Goal: Task Accomplishment & Management: Complete application form

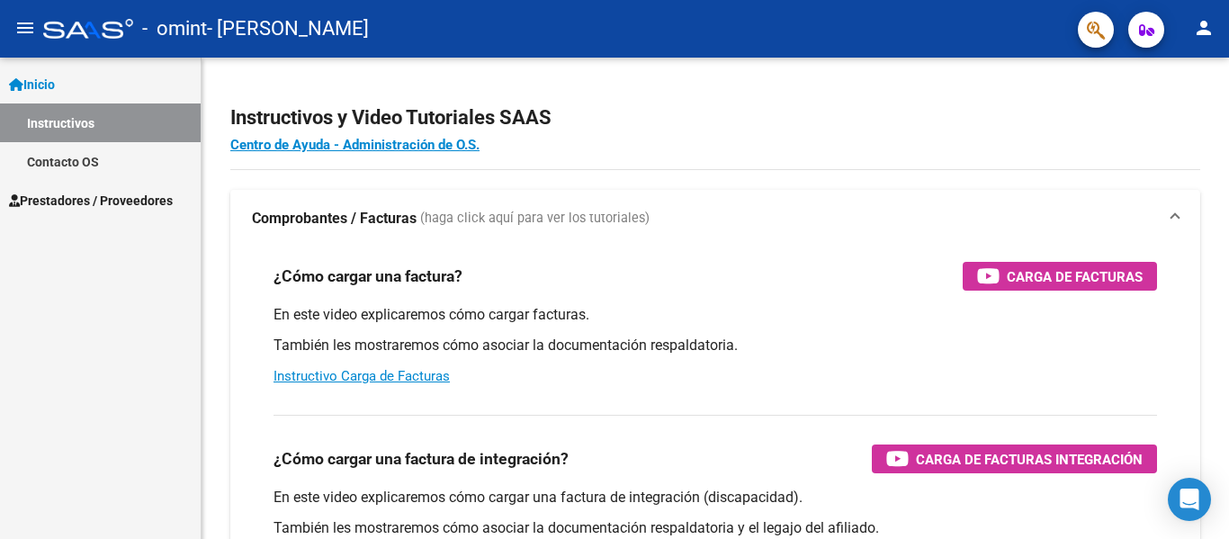
click at [55, 81] on span "Inicio" at bounding box center [32, 85] width 46 height 20
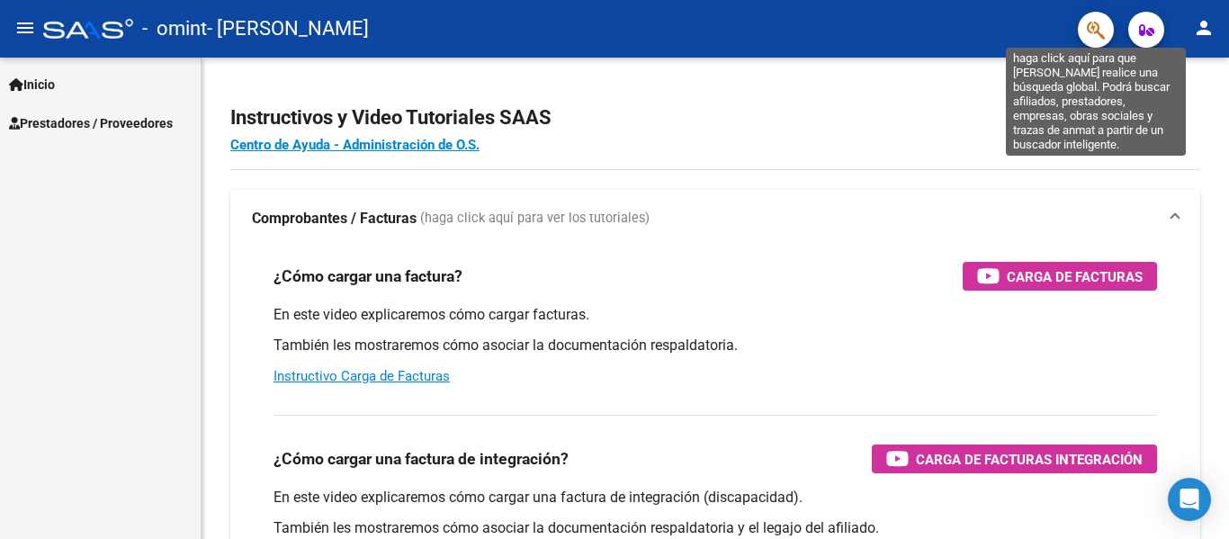
click at [1095, 30] on icon "button" at bounding box center [1096, 30] width 18 height 21
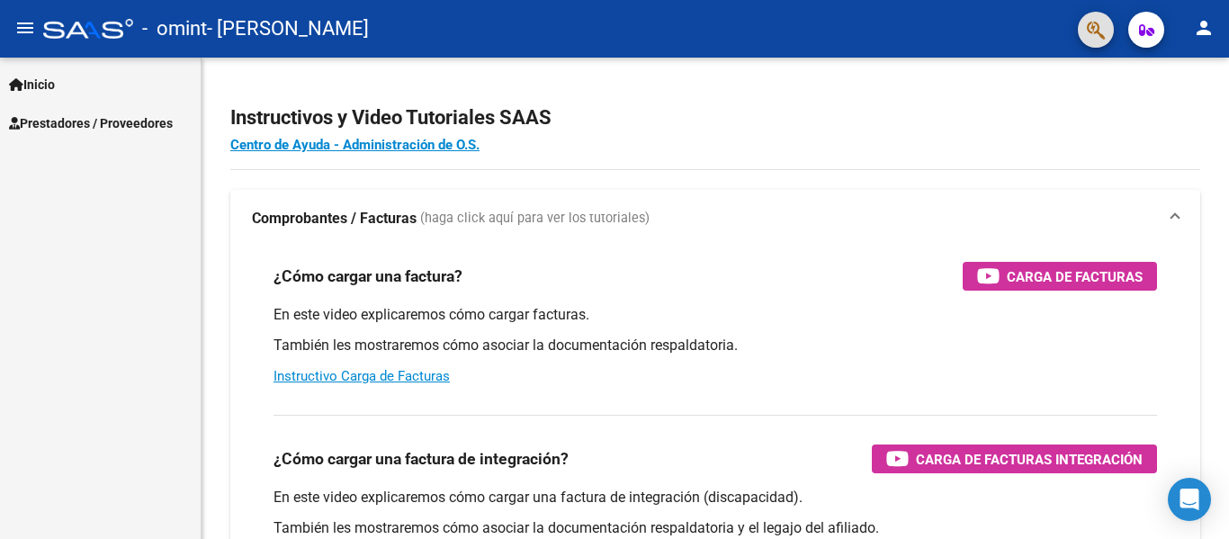
click at [83, 119] on span "Prestadores / Proveedores" at bounding box center [91, 123] width 164 height 20
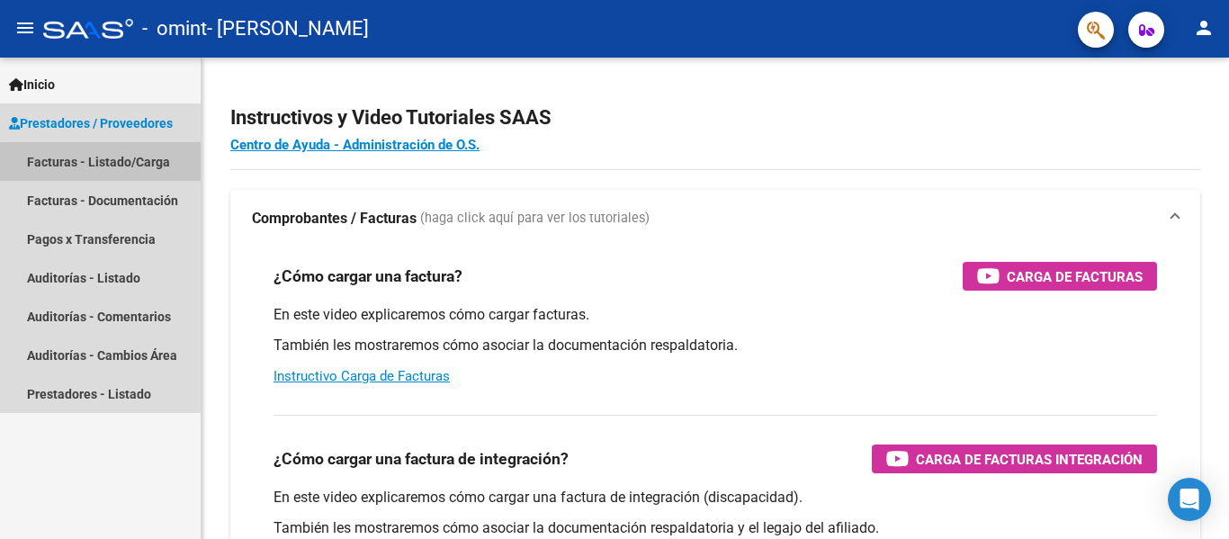
click at [111, 163] on link "Facturas - Listado/Carga" at bounding box center [100, 161] width 201 height 39
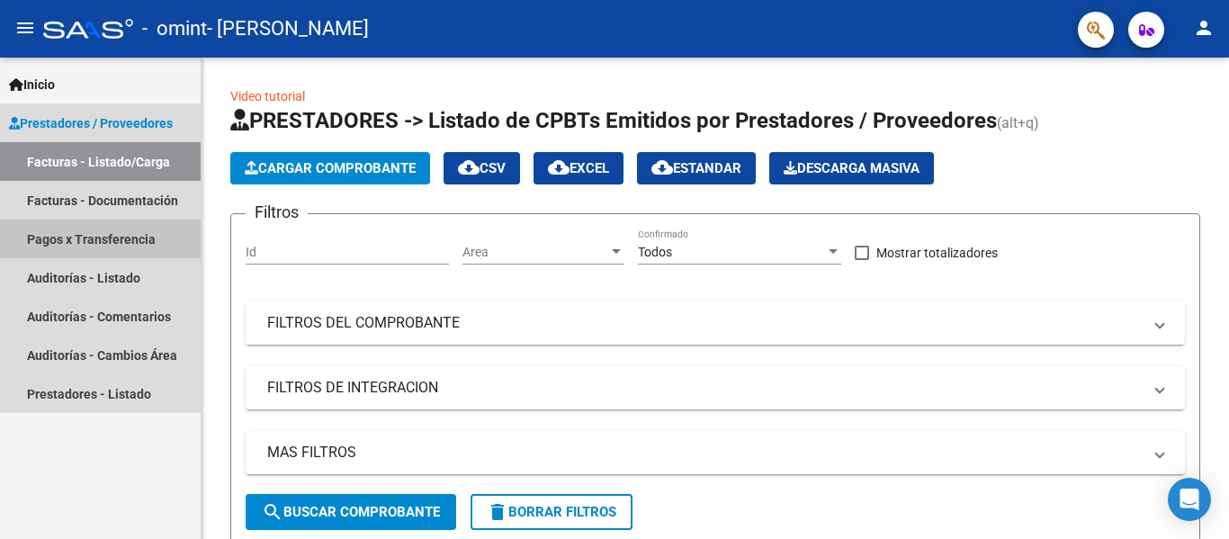
click at [109, 240] on link "Pagos x Transferencia" at bounding box center [100, 239] width 201 height 39
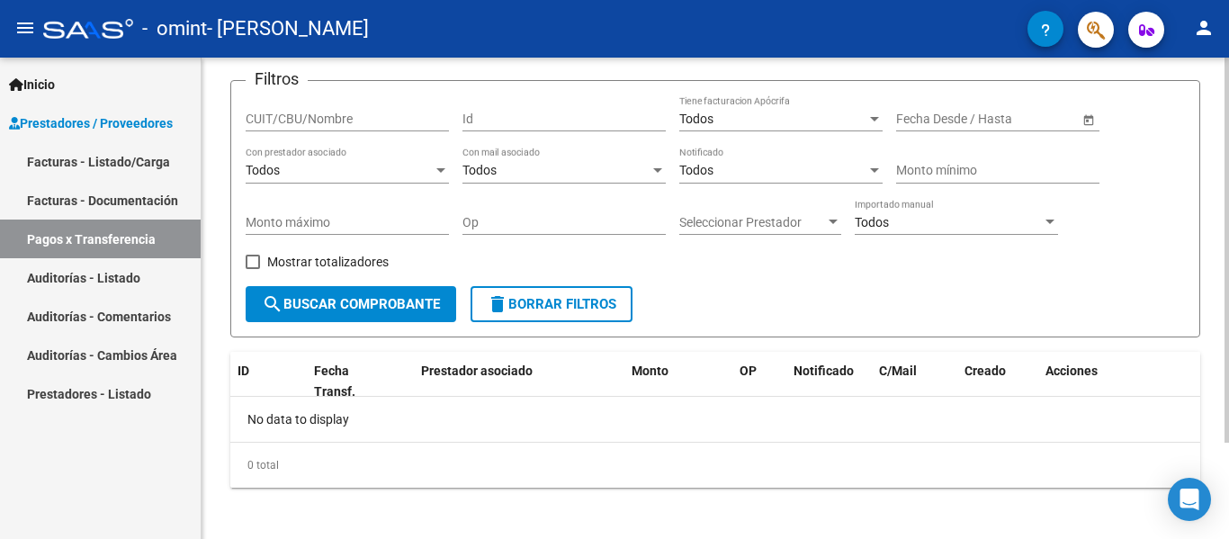
scroll to position [121, 0]
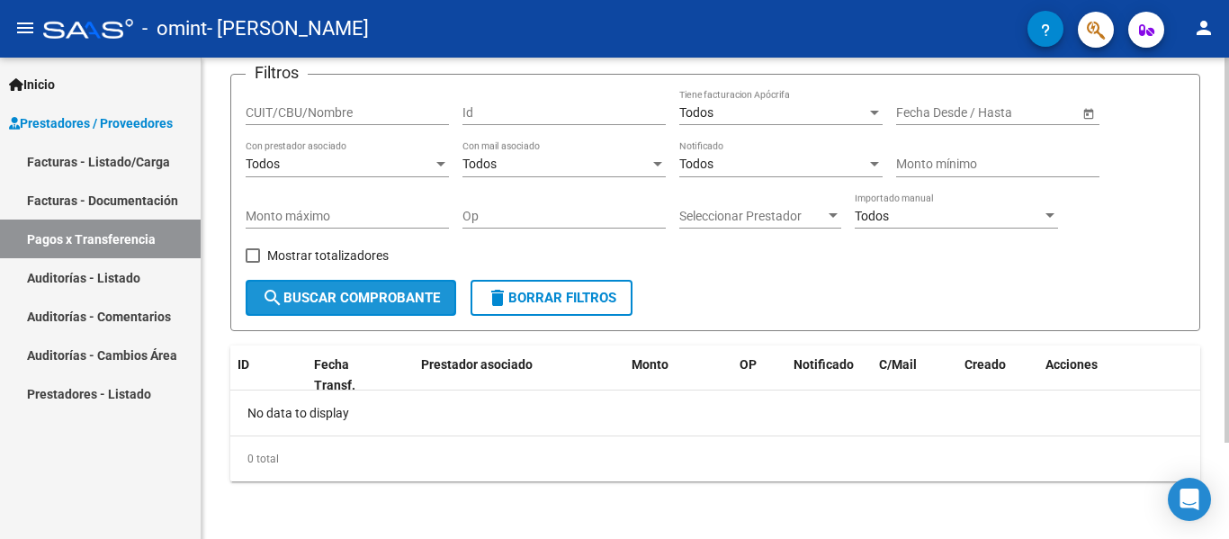
click at [357, 301] on span "search Buscar Comprobante" at bounding box center [351, 298] width 178 height 16
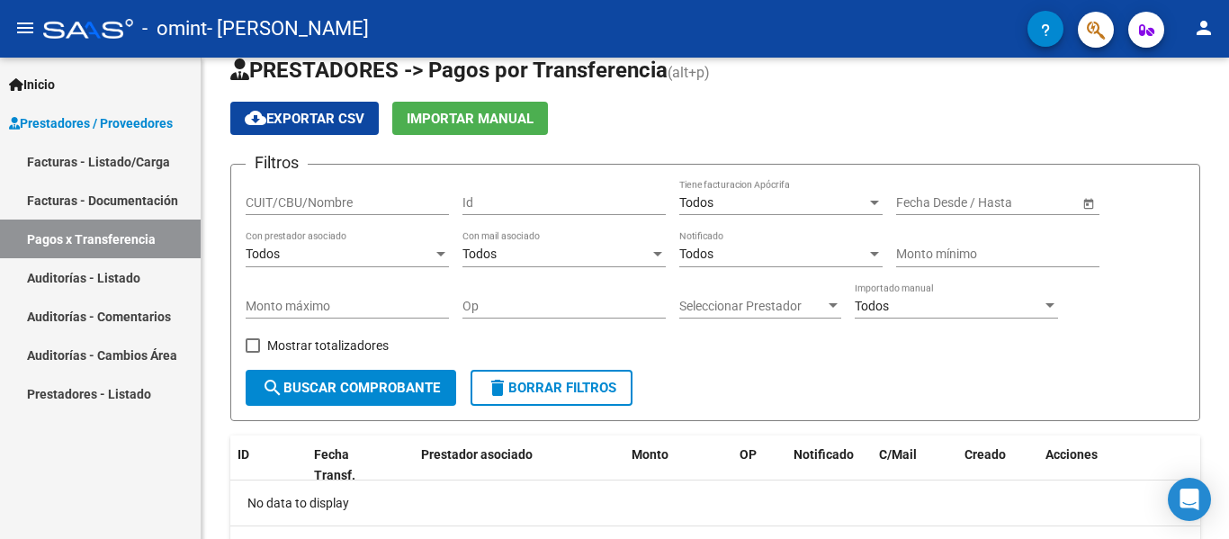
click at [112, 194] on link "Facturas - Documentación" at bounding box center [100, 200] width 201 height 39
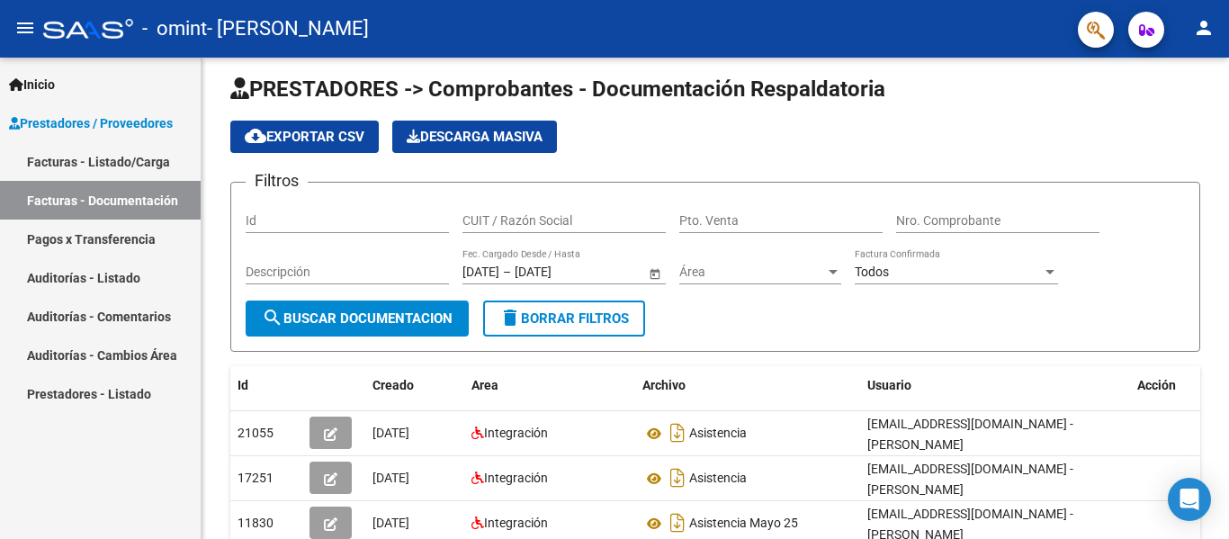
scroll to position [7, 0]
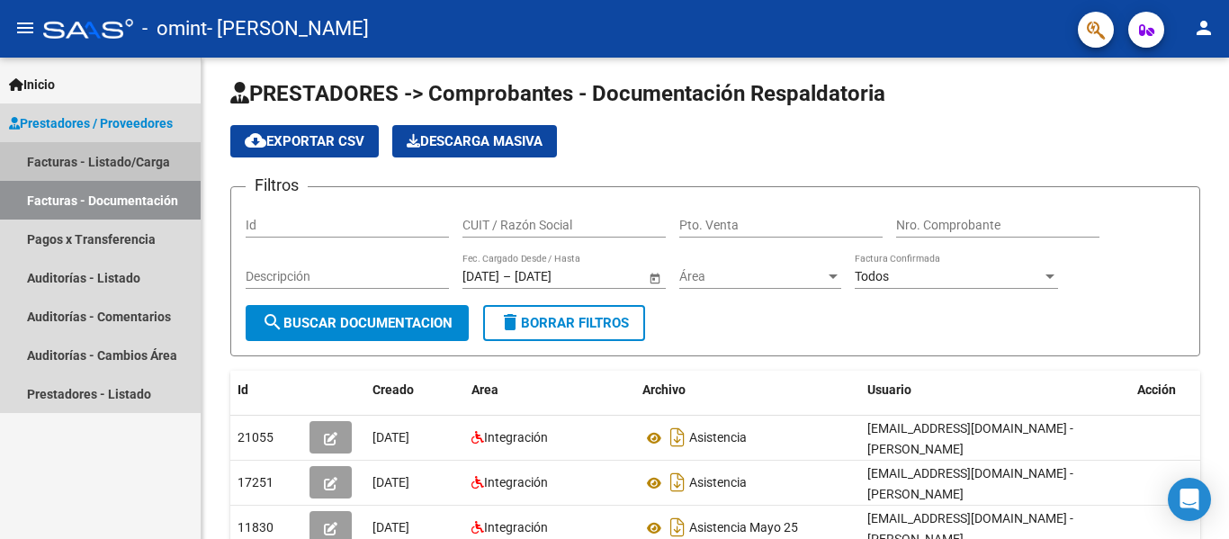
click at [79, 161] on link "Facturas - Listado/Carga" at bounding box center [100, 161] width 201 height 39
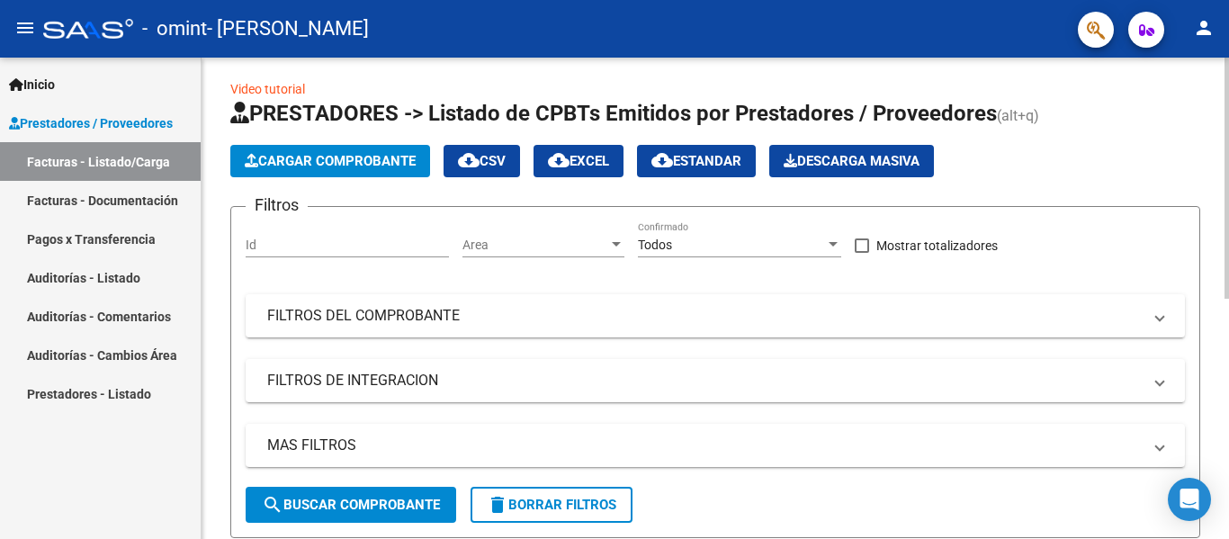
click at [336, 162] on span "Cargar Comprobante" at bounding box center [330, 161] width 171 height 16
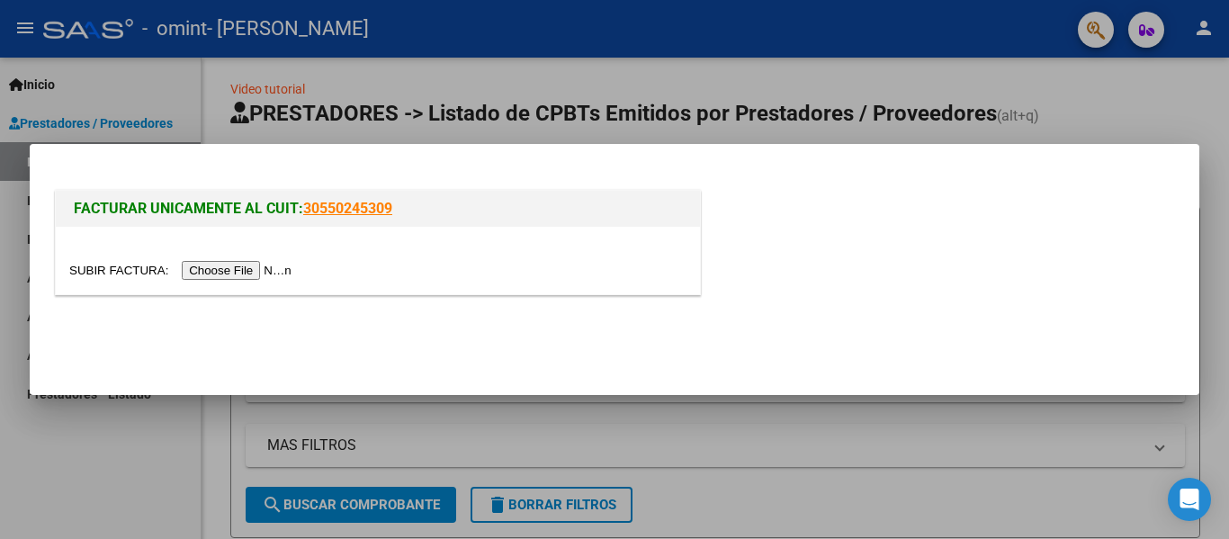
click at [396, 275] on div at bounding box center [377, 270] width 617 height 21
click at [918, 168] on div "FACTURAR UNICAMENTE AL CUIT: 30550245309" at bounding box center [614, 235] width 1126 height 139
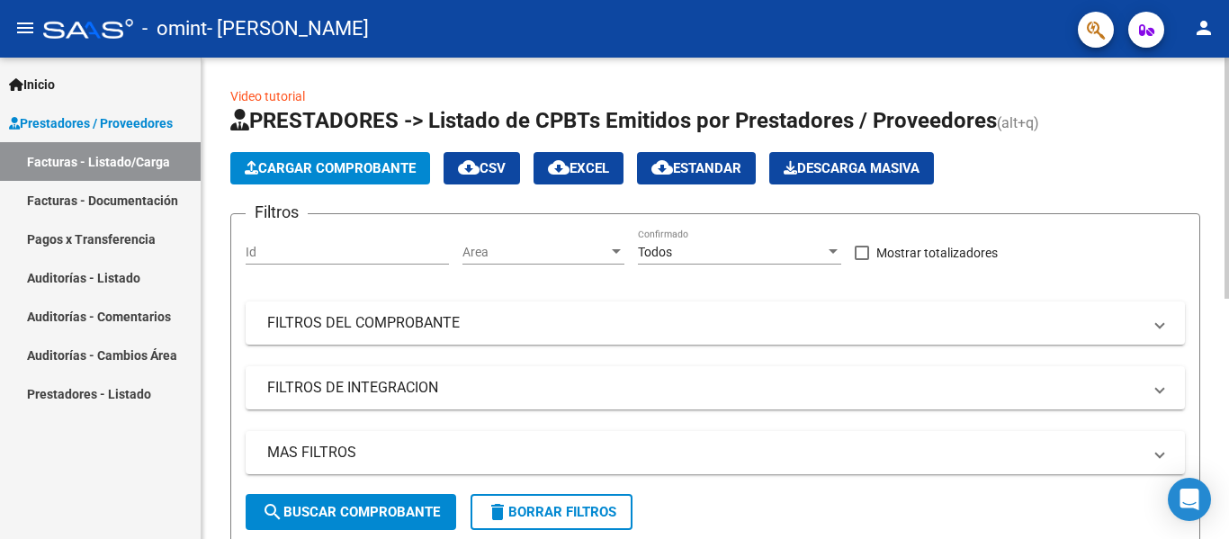
click at [311, 175] on span "Cargar Comprobante" at bounding box center [330, 168] width 171 height 16
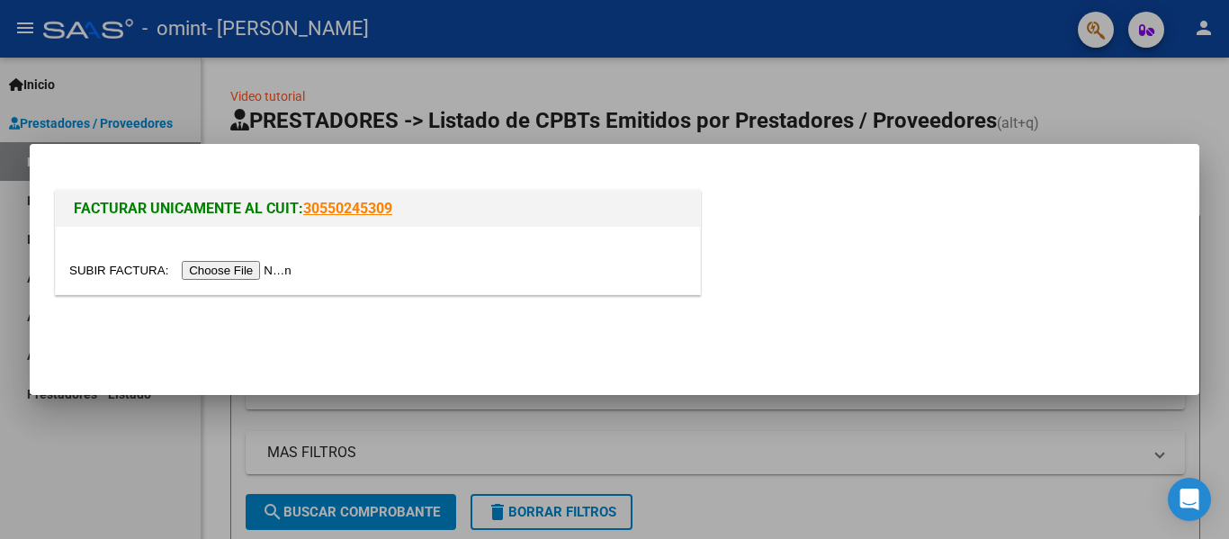
click at [589, 164] on mat-dialog-container "FACTURAR UNICAMENTE AL CUIT: 30550245309" at bounding box center [614, 269] width 1169 height 251
click at [258, 270] on input "file" at bounding box center [183, 270] width 228 height 19
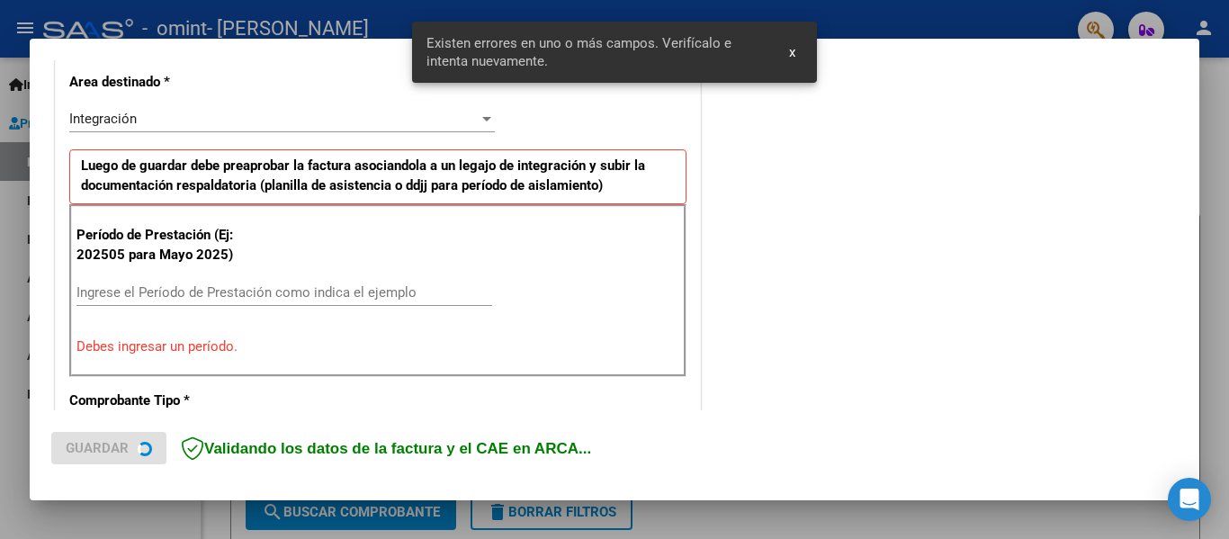
scroll to position [417, 0]
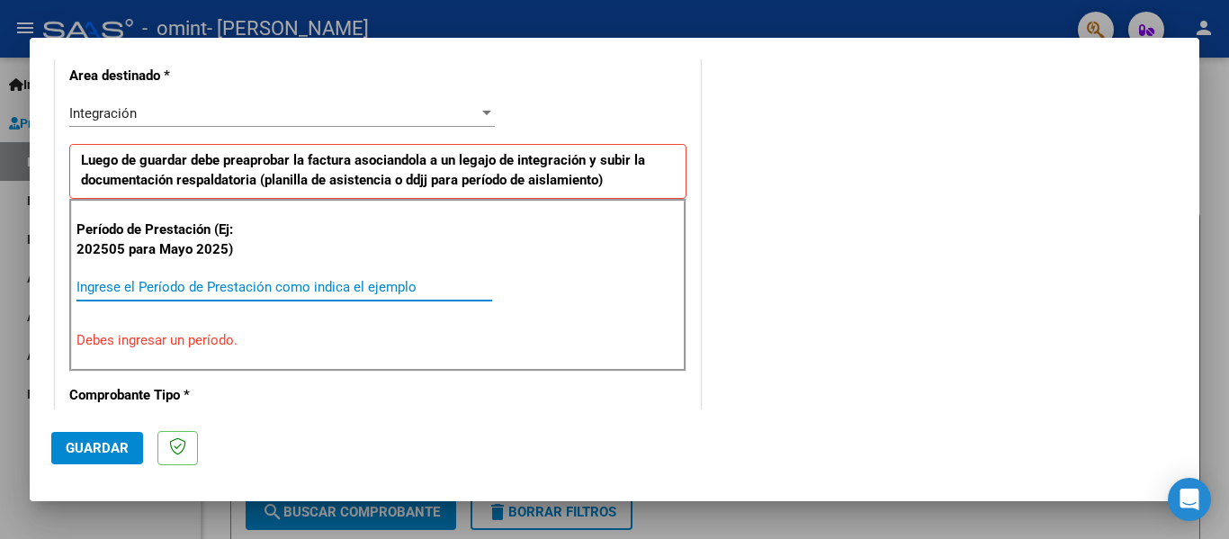
click at [217, 286] on input "Ingrese el Período de Prestación como indica el ejemplo" at bounding box center [284, 287] width 416 height 16
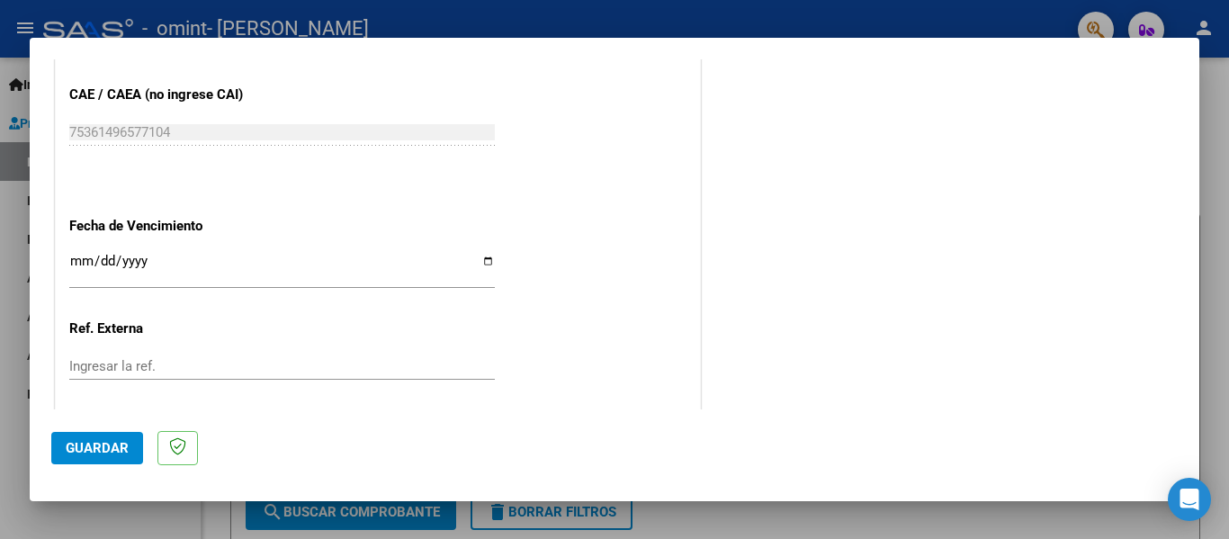
scroll to position [1047, 0]
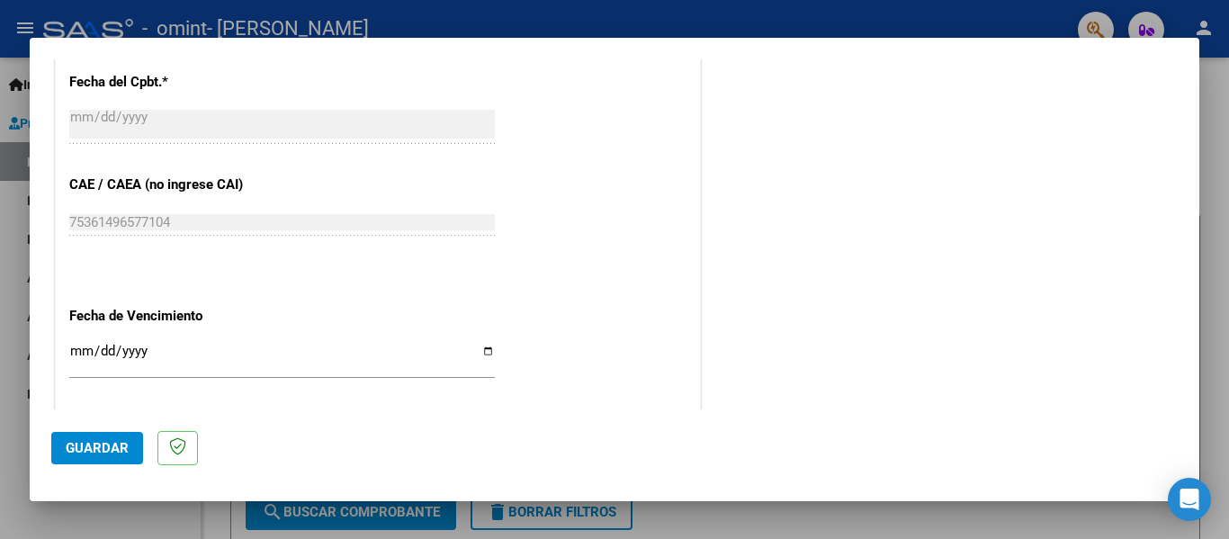
type input "202508"
click at [104, 362] on input "Ingresar la fecha" at bounding box center [282, 358] width 426 height 29
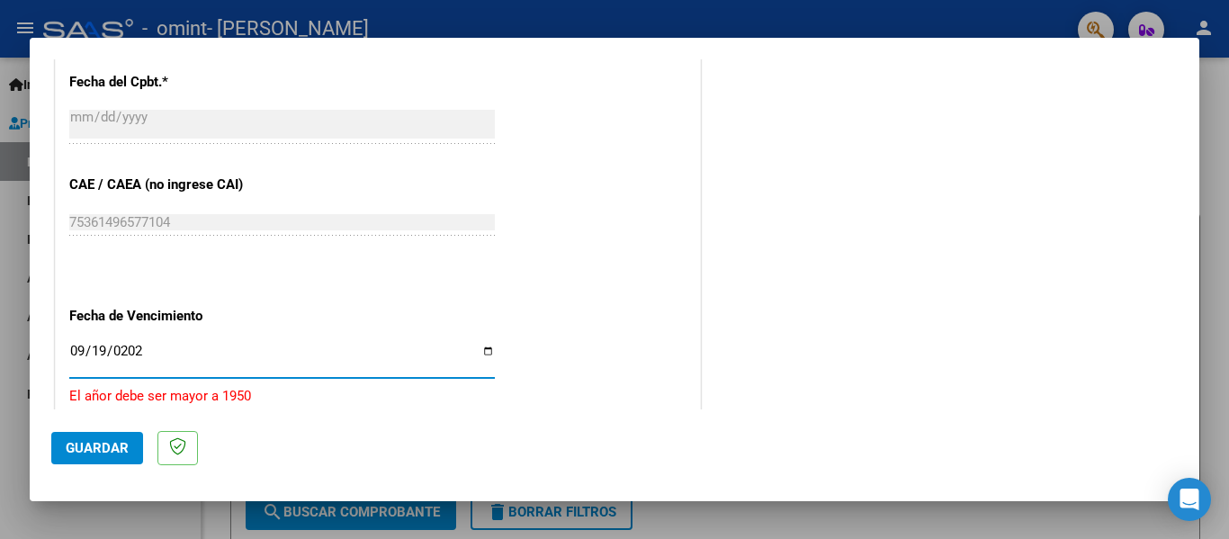
type input "[DATE]"
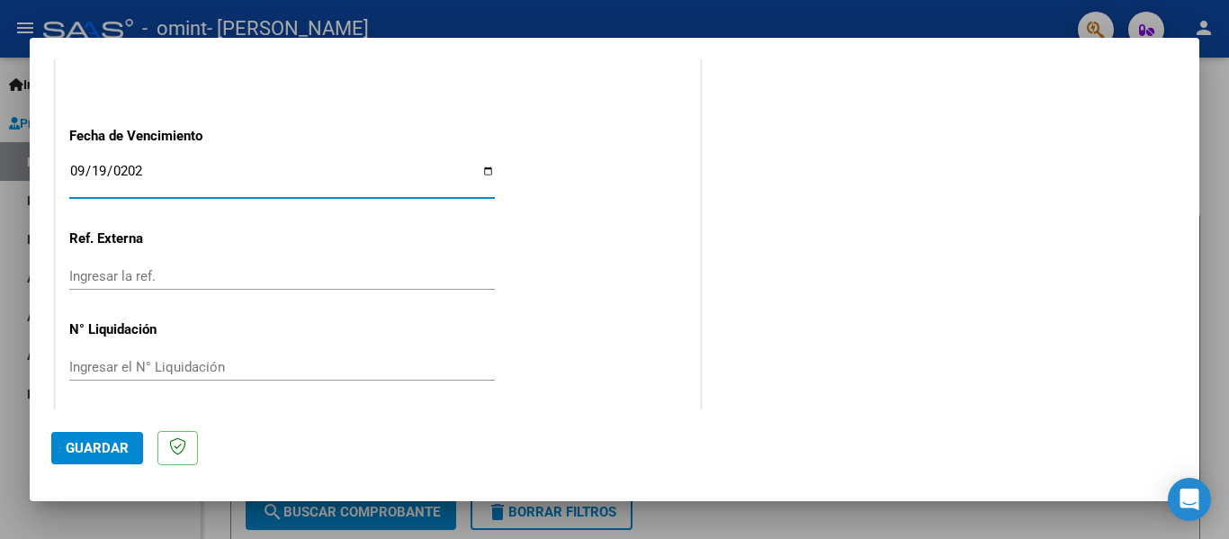
scroll to position [1233, 0]
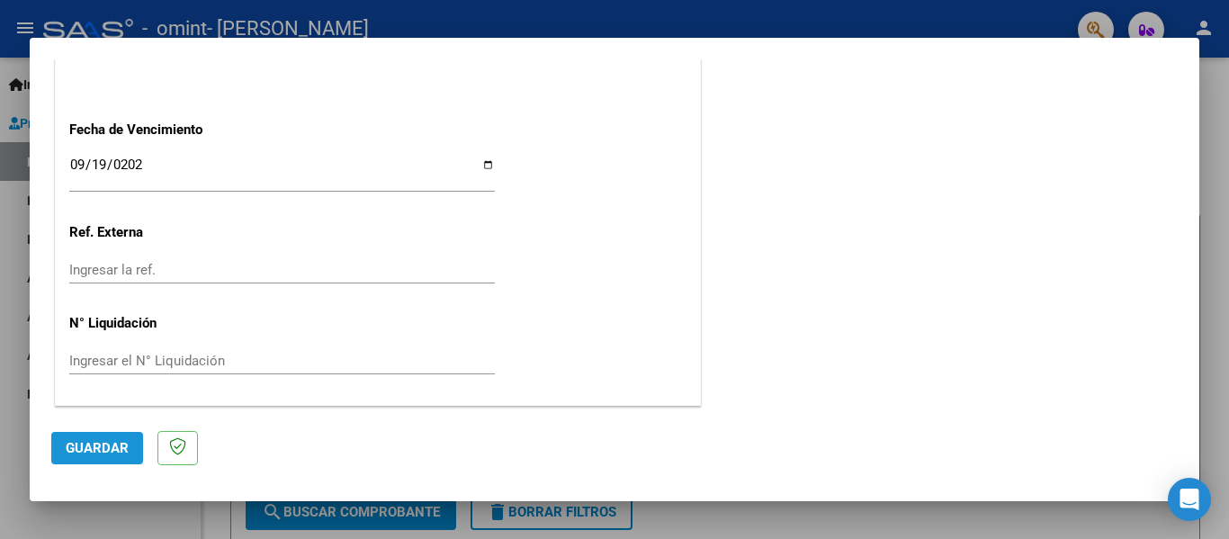
click at [118, 451] on span "Guardar" at bounding box center [97, 448] width 63 height 16
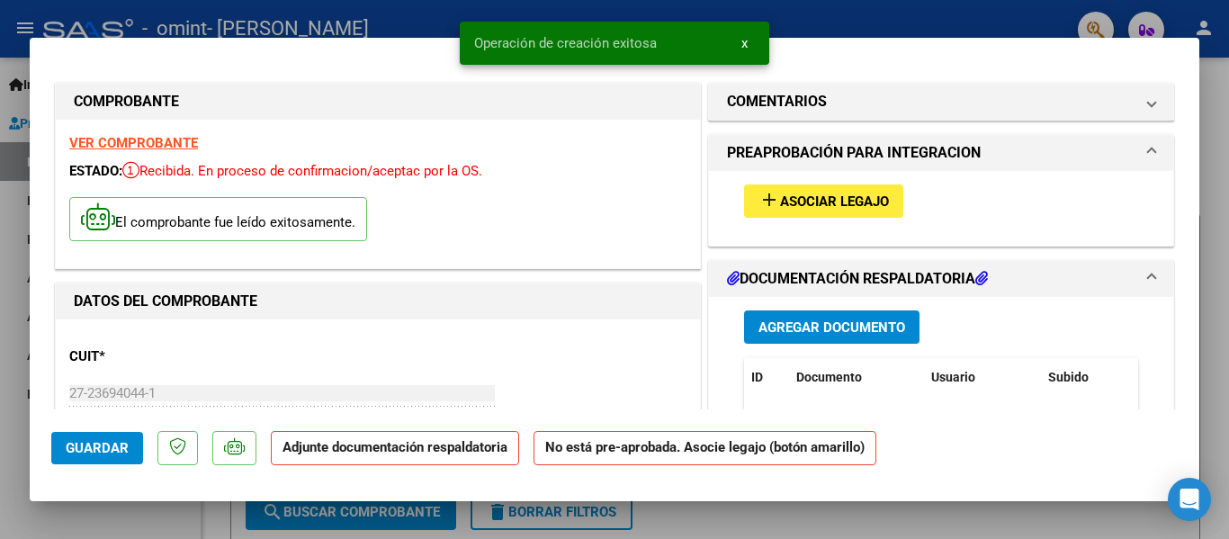
click at [791, 200] on span "Asociar Legajo" at bounding box center [834, 201] width 109 height 16
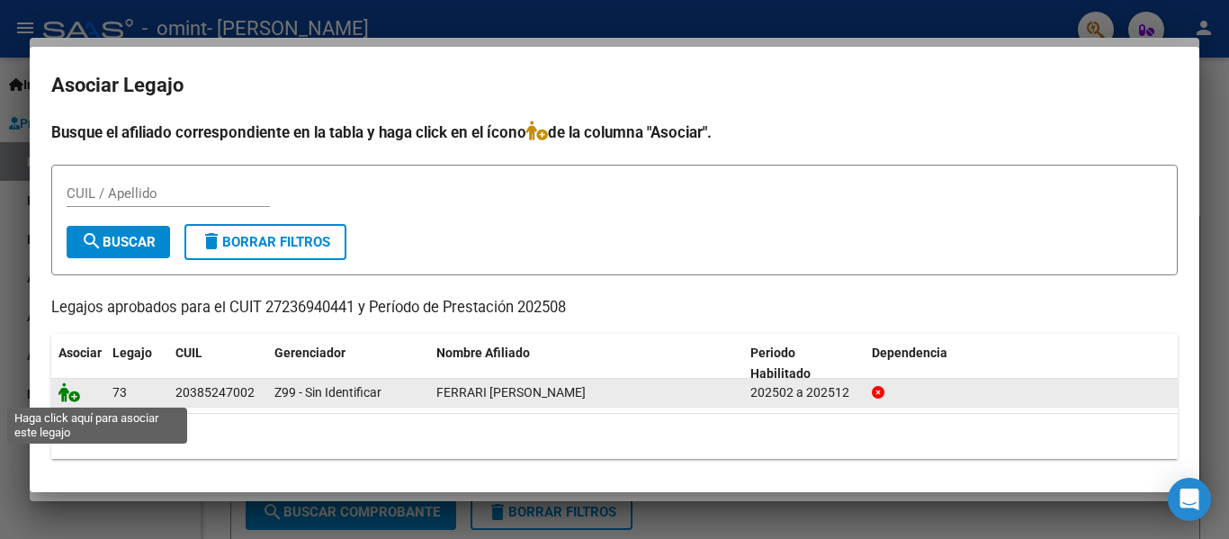
click at [68, 398] on icon at bounding box center [69, 392] width 22 height 20
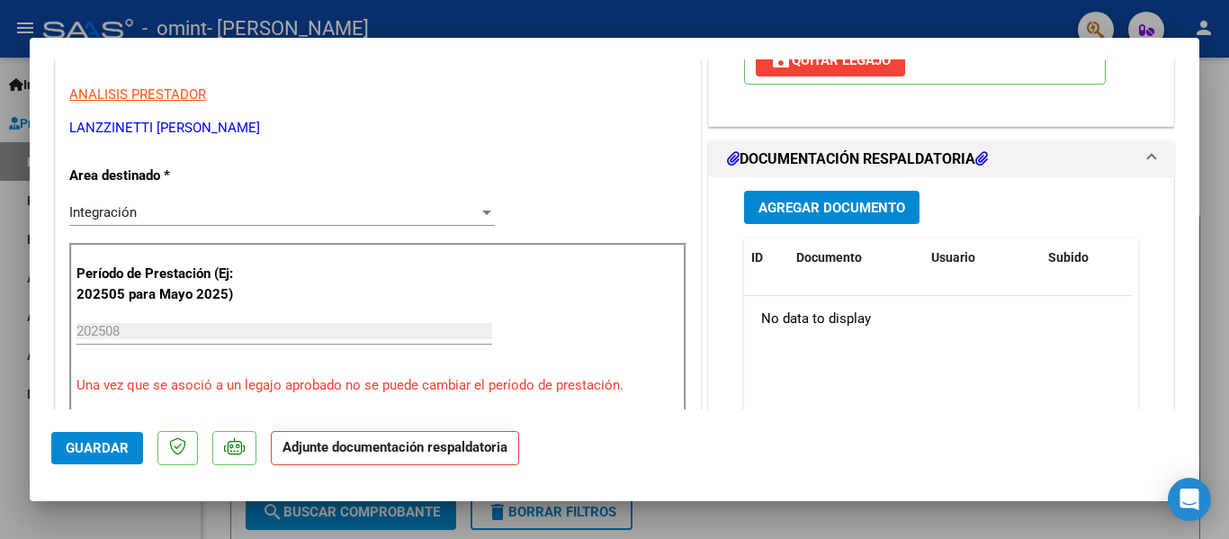
scroll to position [360, 0]
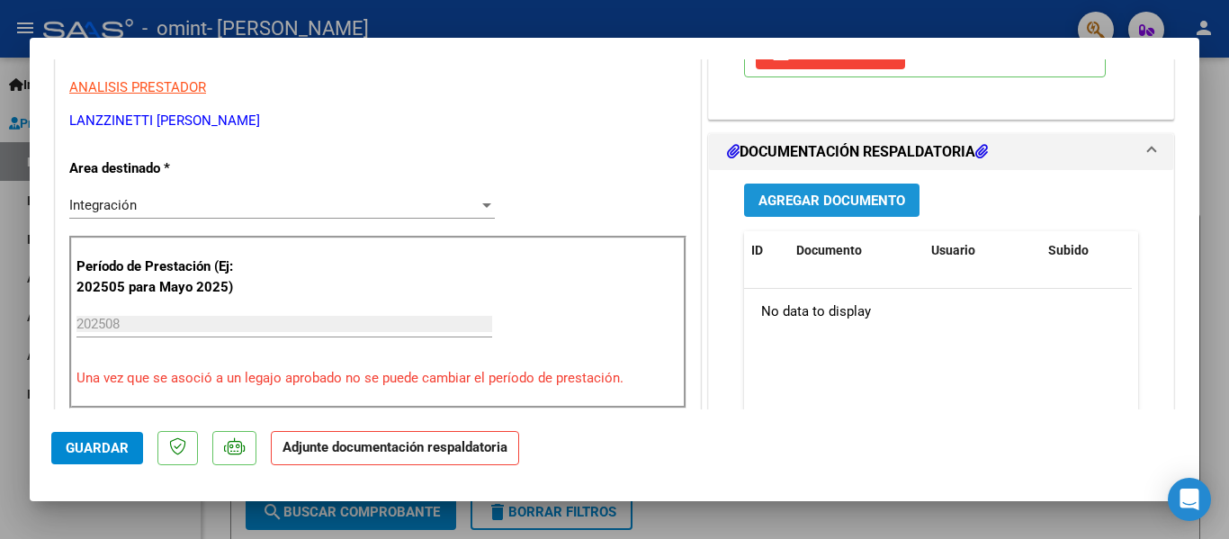
click at [788, 203] on span "Agregar Documento" at bounding box center [831, 201] width 147 height 16
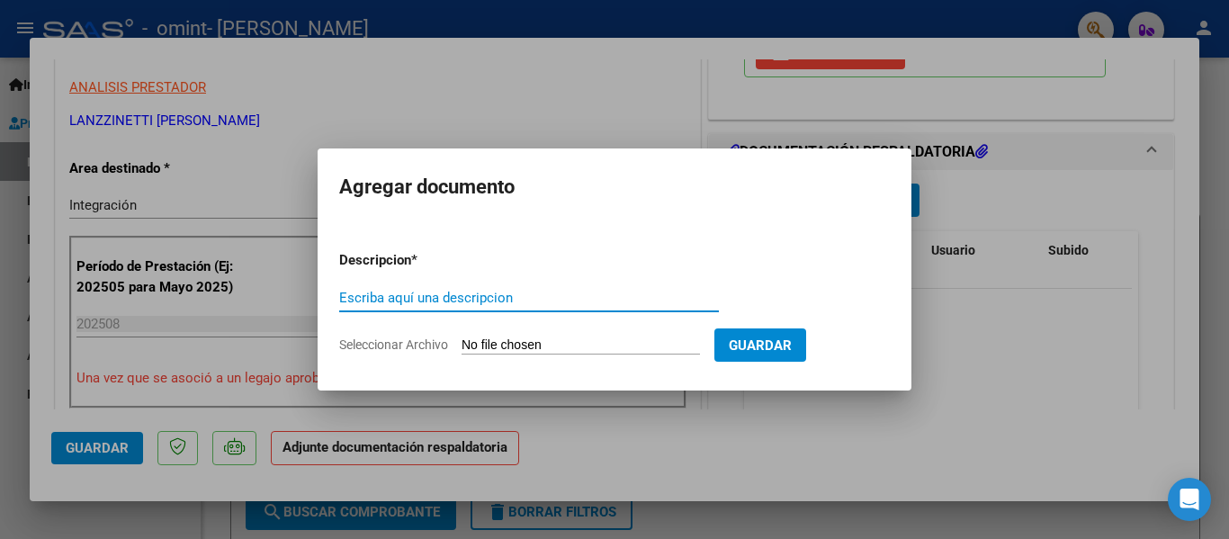
type input "a"
type input "ASISTENCIA [PERSON_NAME][DATE]"
click at [527, 339] on input "Seleccionar Archivo" at bounding box center [580, 345] width 238 height 17
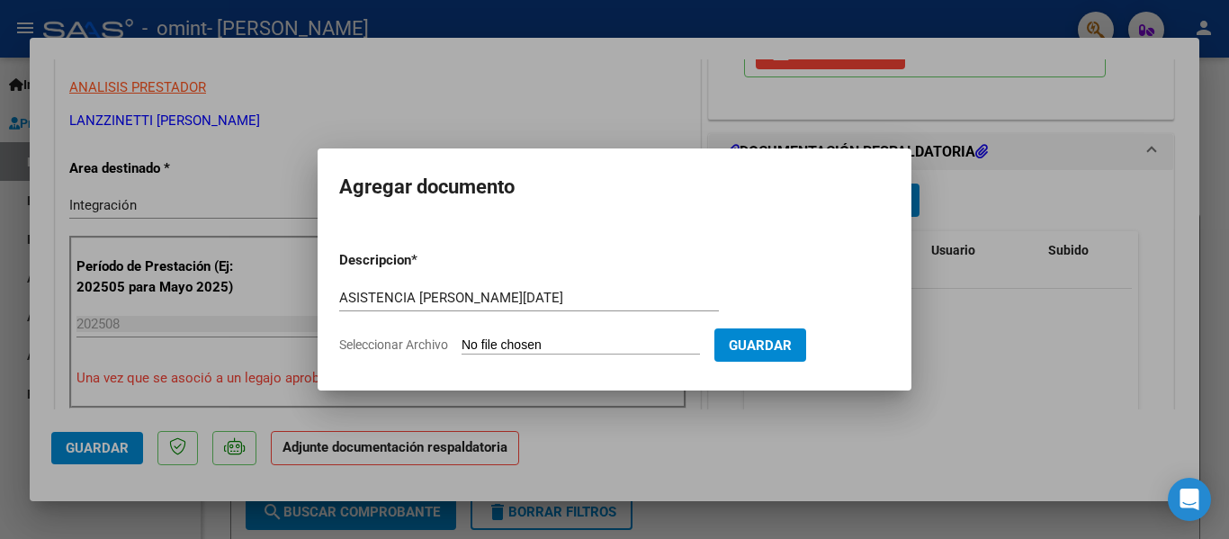
type input "C:\fakepath\25-08 Asistencia [PERSON_NAME].pdf"
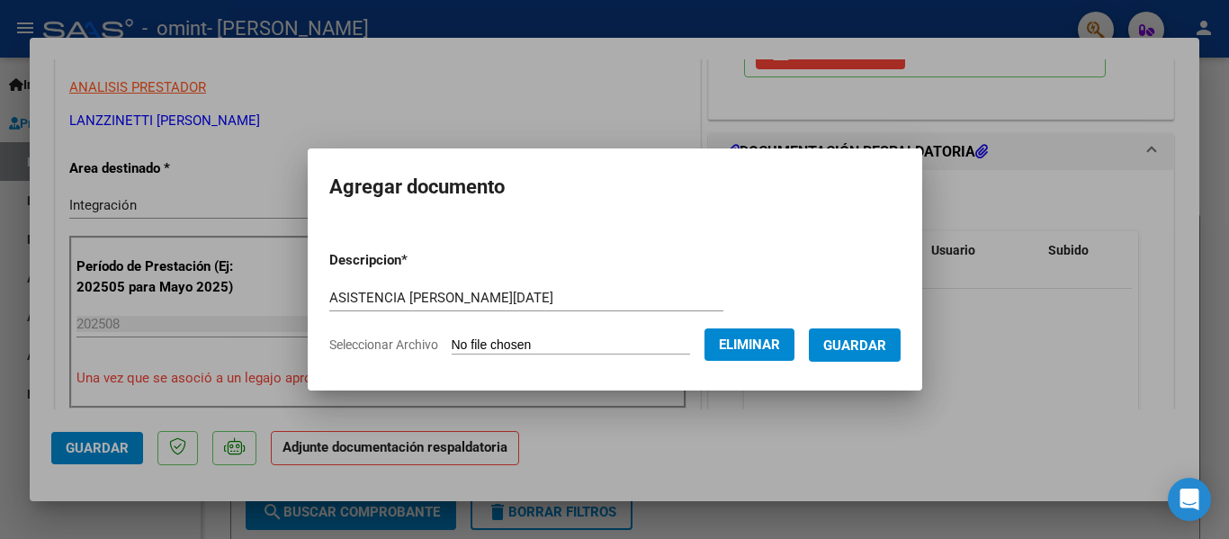
click at [866, 347] on span "Guardar" at bounding box center [854, 345] width 63 height 16
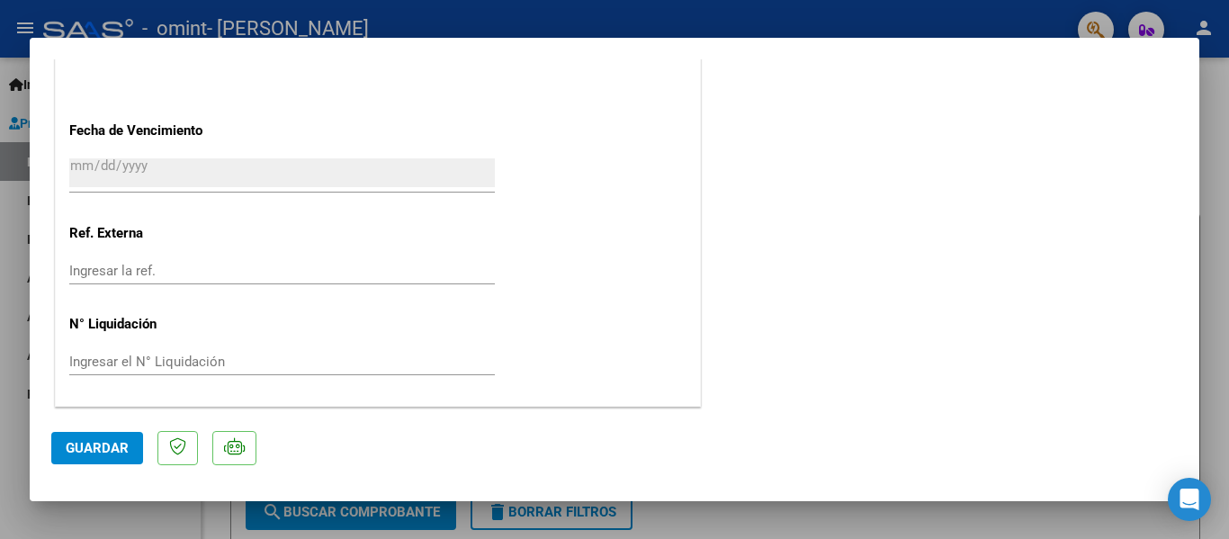
scroll to position [1260, 0]
click at [102, 450] on span "Guardar" at bounding box center [97, 448] width 63 height 16
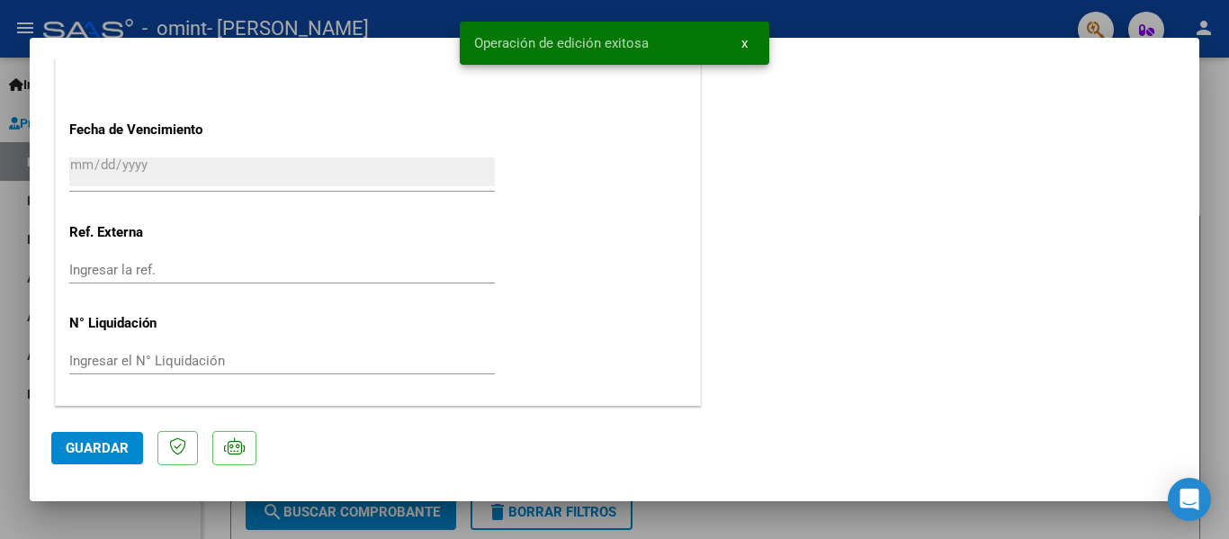
click at [743, 42] on span "x" at bounding box center [744, 43] width 6 height 16
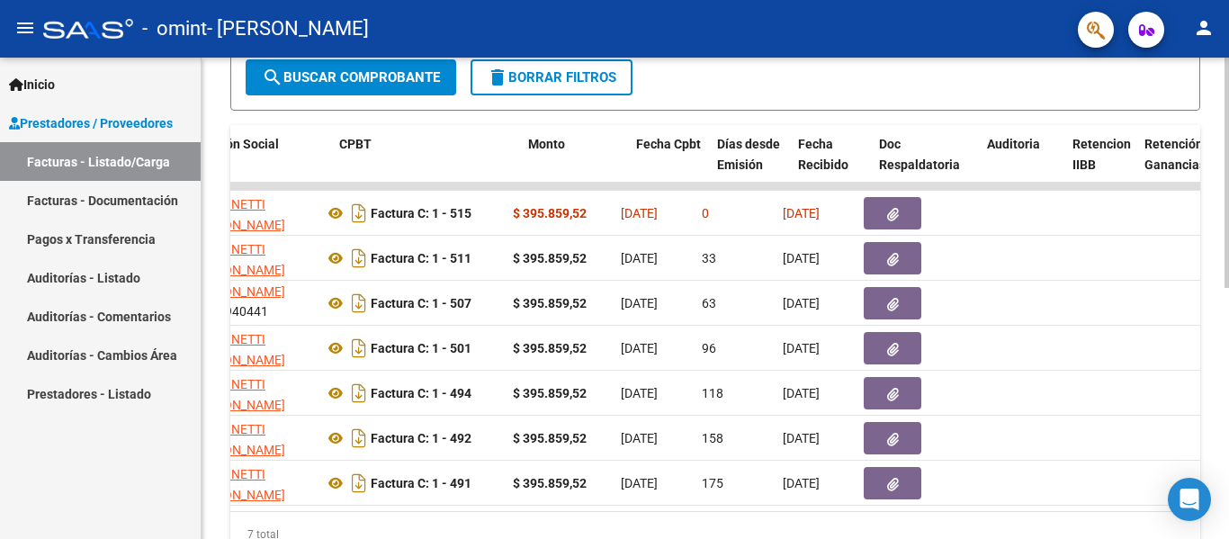
scroll to position [0, 531]
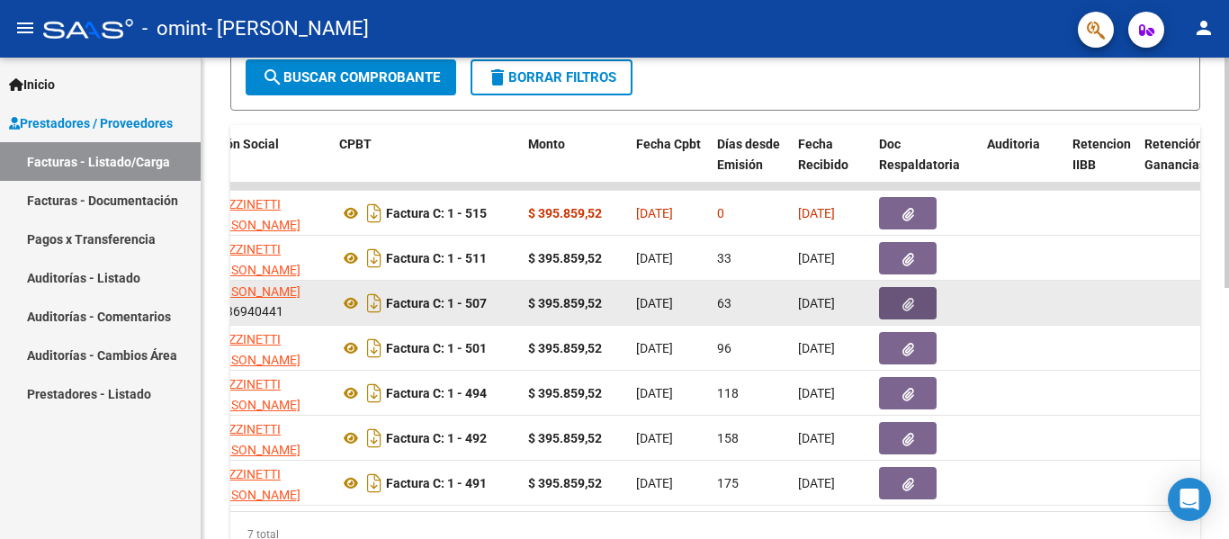
click at [911, 303] on icon "button" at bounding box center [908, 304] width 12 height 13
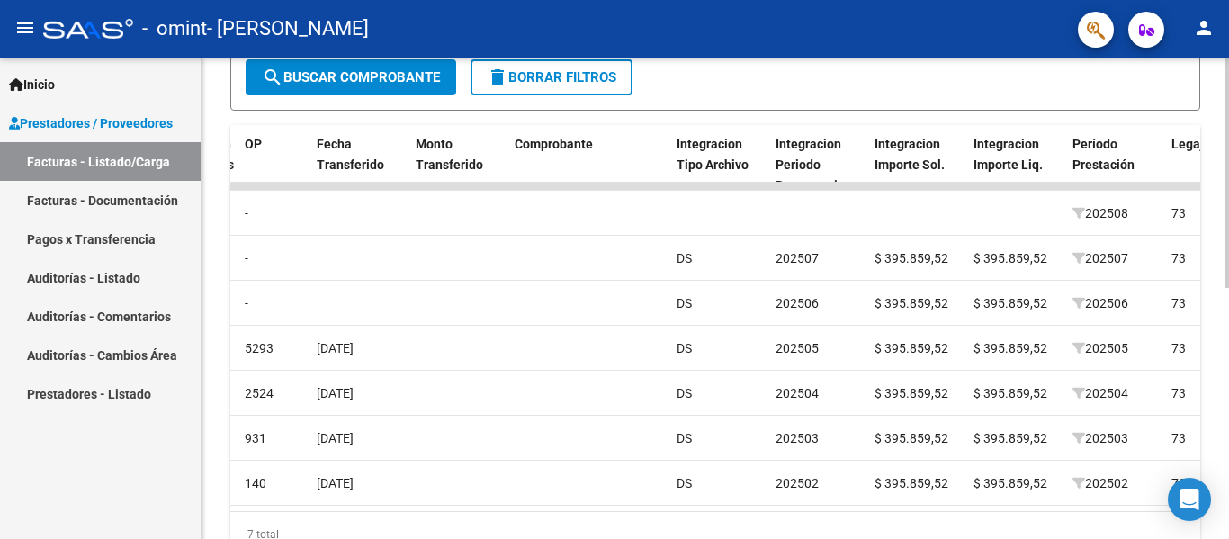
scroll to position [0, 1506]
click at [148, 234] on link "Pagos x Transferencia" at bounding box center [100, 239] width 201 height 39
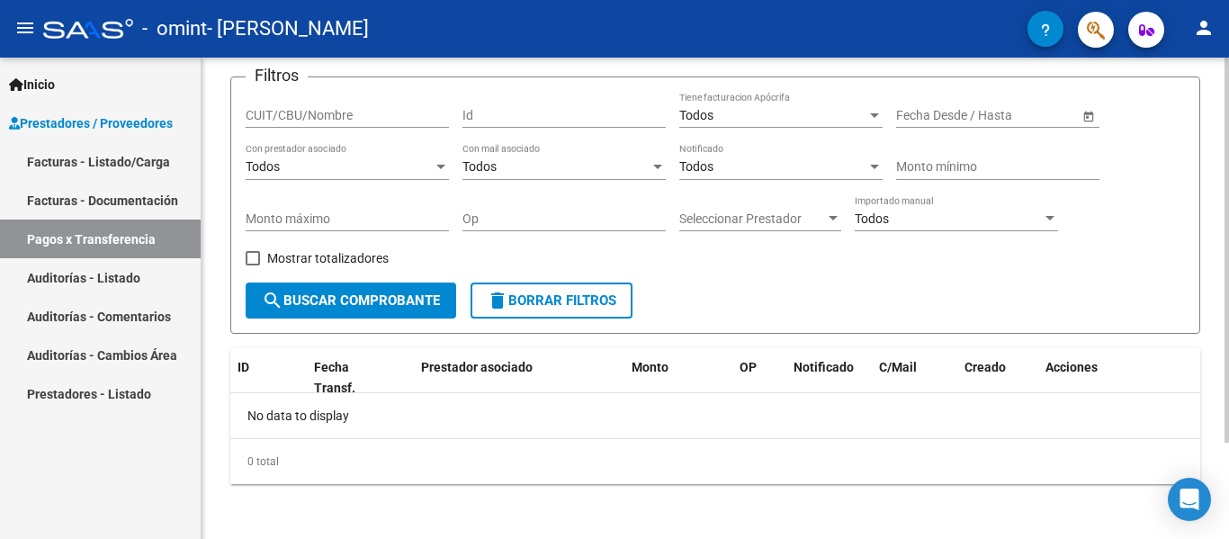
scroll to position [121, 0]
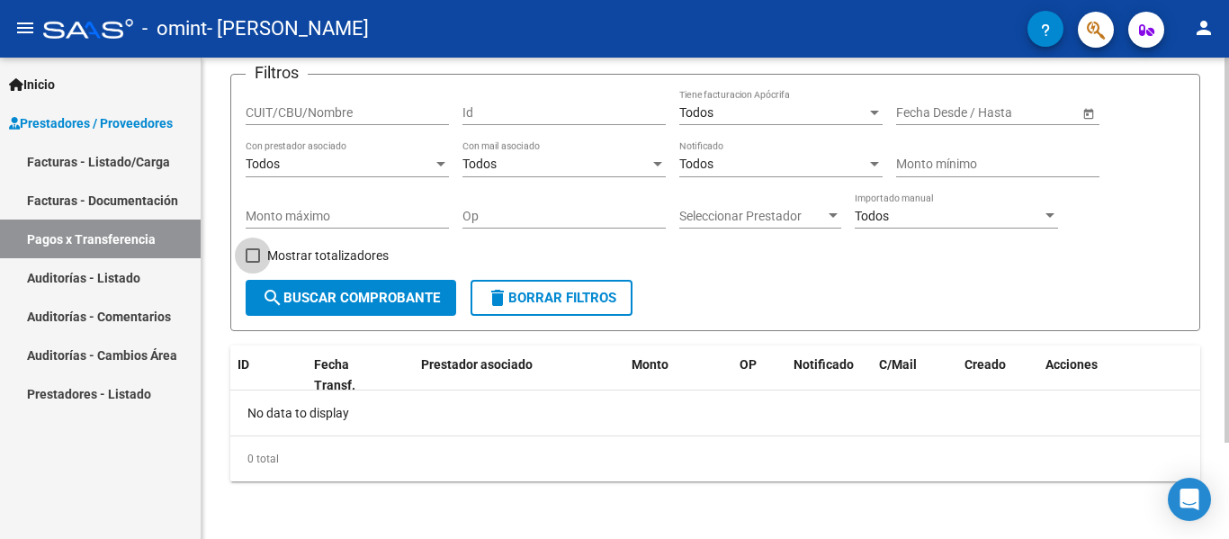
click at [254, 246] on label "Mostrar totalizadores" at bounding box center [317, 256] width 143 height 22
click at [253, 263] on input "Mostrar totalizadores" at bounding box center [252, 263] width 1 height 1
click at [256, 254] on span at bounding box center [253, 255] width 14 height 14
click at [253, 263] on input "Mostrar totalizadores" at bounding box center [252, 263] width 1 height 1
checkbox input "false"
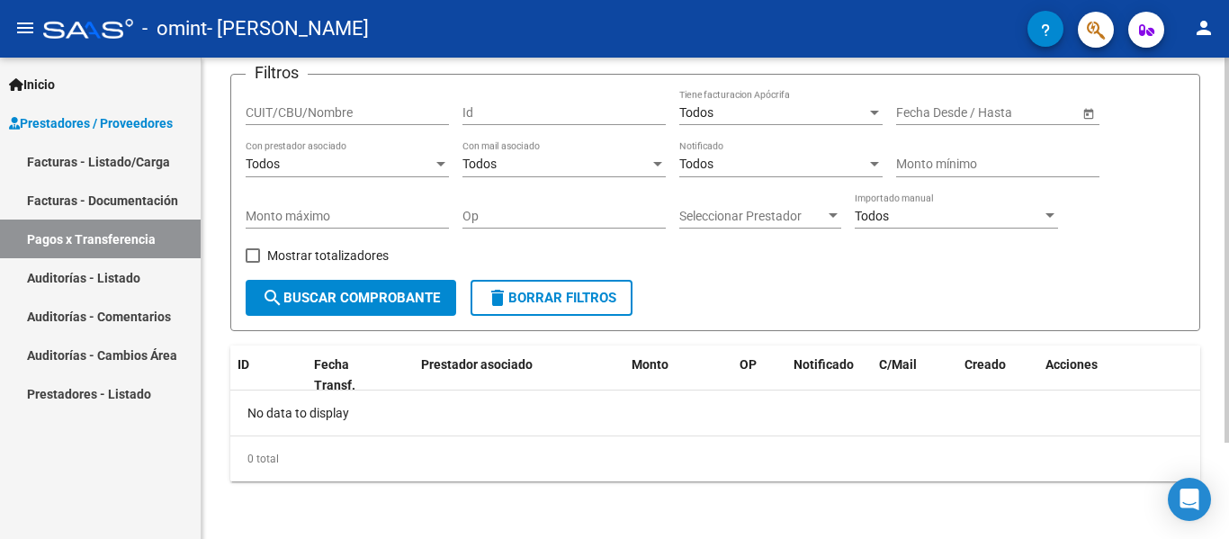
click at [296, 301] on span "search Buscar Comprobante" at bounding box center [351, 298] width 178 height 16
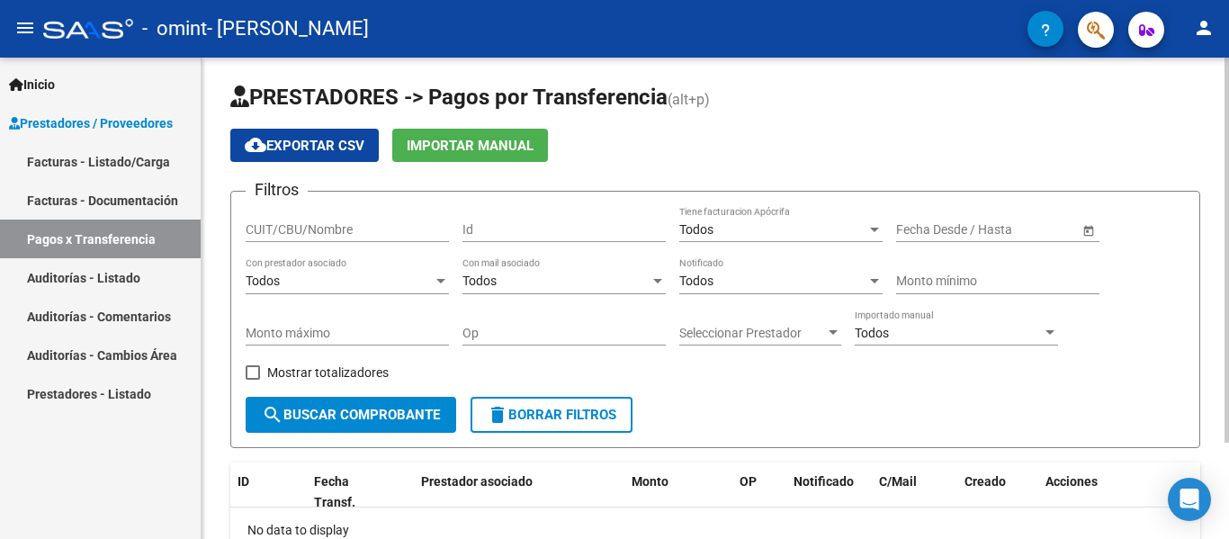
scroll to position [0, 0]
